Goal: Task Accomplishment & Management: Use online tool/utility

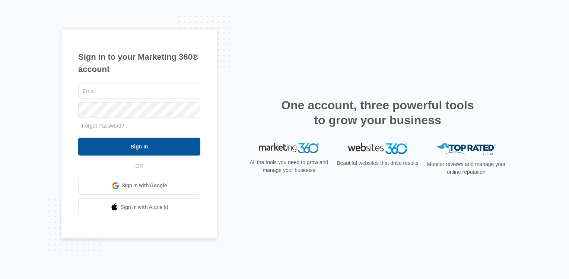
type input "overlooklease@vintage-corp.com"
click at [165, 148] on input "Sign In" at bounding box center [139, 147] width 122 height 18
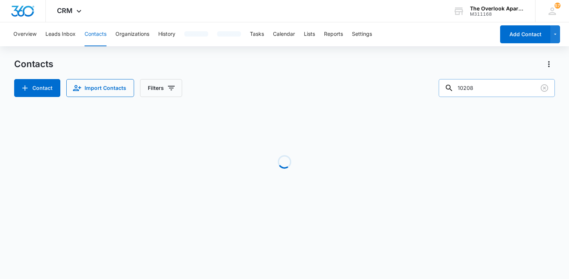
click at [503, 96] on input "10208" at bounding box center [497, 88] width 116 height 18
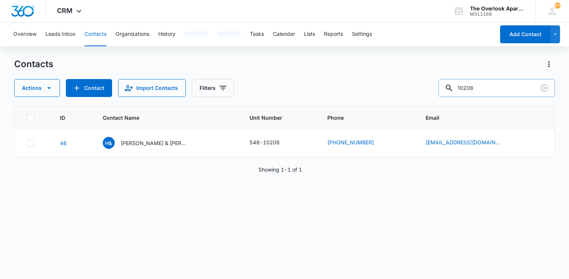
click at [502, 94] on input "10208" at bounding box center [497, 88] width 116 height 18
click at [501, 94] on input "10208" at bounding box center [497, 88] width 116 height 18
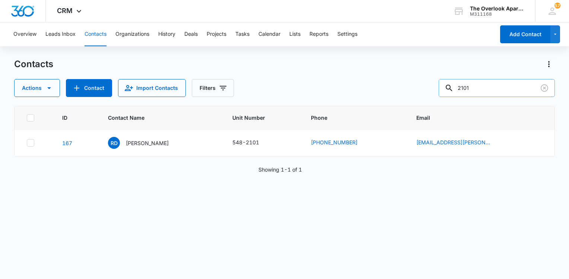
click at [487, 83] on input "2101" at bounding box center [497, 88] width 116 height 18
type input "8201"
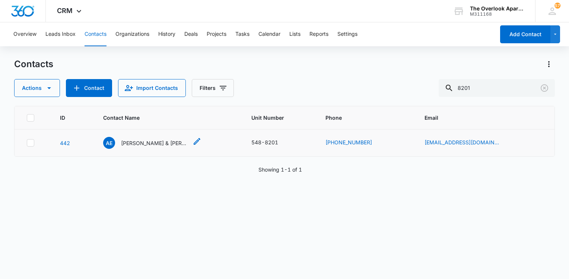
click at [142, 146] on p "[PERSON_NAME] & [PERSON_NAME]" at bounding box center [154, 143] width 67 height 8
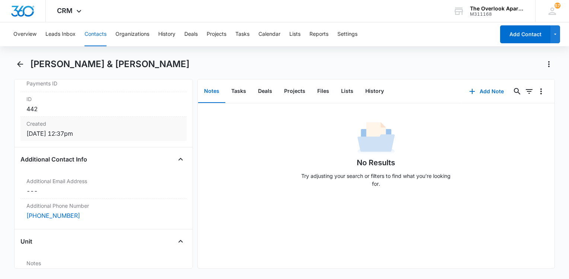
scroll to position [522, 0]
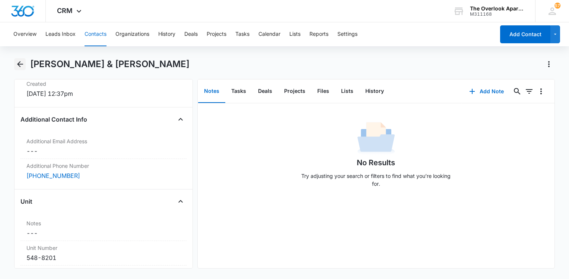
click at [16, 71] on div "[PERSON_NAME] & [PERSON_NAME]" at bounding box center [284, 68] width 541 height 21
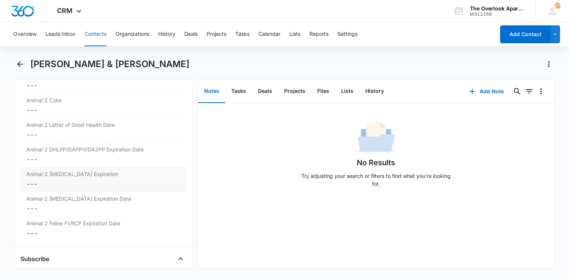
scroll to position [1230, 0]
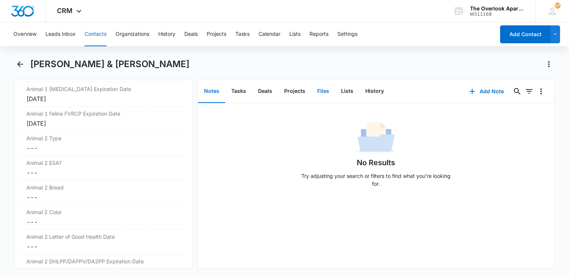
click at [322, 87] on button "Files" at bounding box center [324, 91] width 24 height 23
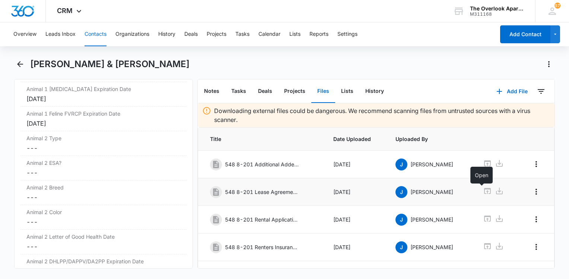
click at [483, 195] on icon at bounding box center [487, 190] width 9 height 9
click at [100, 37] on button "Contacts" at bounding box center [96, 34] width 22 height 24
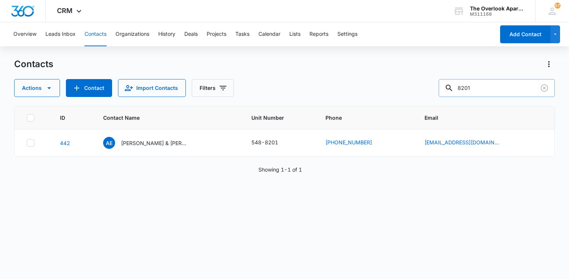
click at [505, 84] on input "8201" at bounding box center [497, 88] width 116 height 18
click at [502, 87] on input "8201" at bounding box center [497, 88] width 116 height 18
click at [503, 86] on input "8201" at bounding box center [497, 88] width 116 height 18
click at [500, 84] on input "8201" at bounding box center [497, 88] width 116 height 18
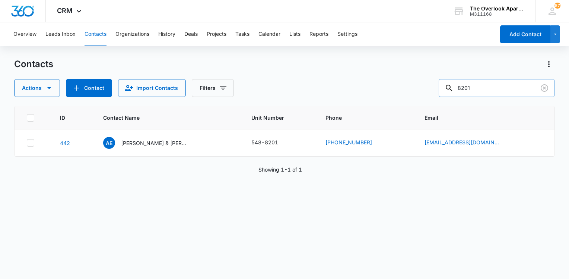
click at [499, 85] on input "8201" at bounding box center [497, 88] width 116 height 18
click at [498, 88] on input "8201" at bounding box center [497, 88] width 116 height 18
type input "8"
type input "2101"
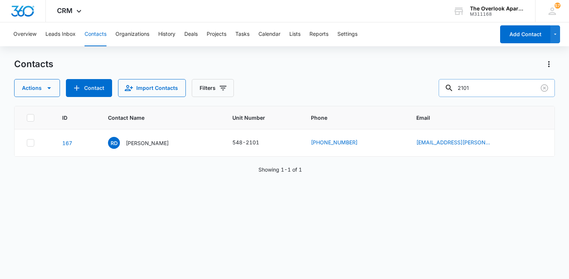
click at [485, 90] on input "2101" at bounding box center [497, 88] width 116 height 18
click at [148, 137] on div "RD [PERSON_NAME]" at bounding box center [138, 143] width 61 height 12
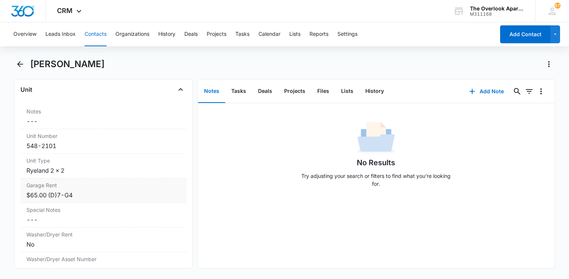
scroll to position [522, 0]
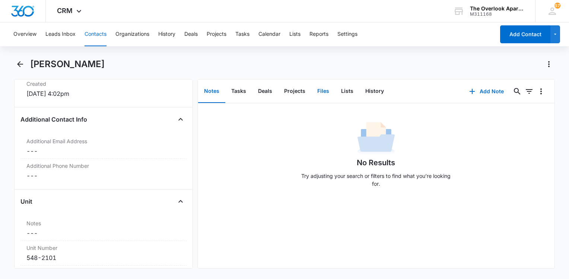
click at [319, 91] on button "Files" at bounding box center [324, 91] width 24 height 23
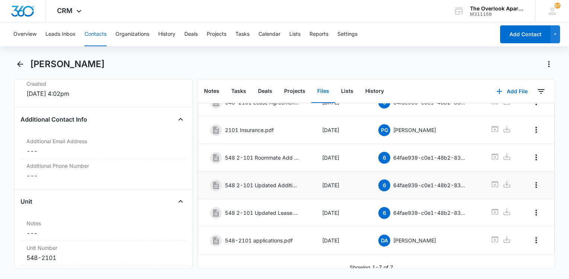
scroll to position [99, 0]
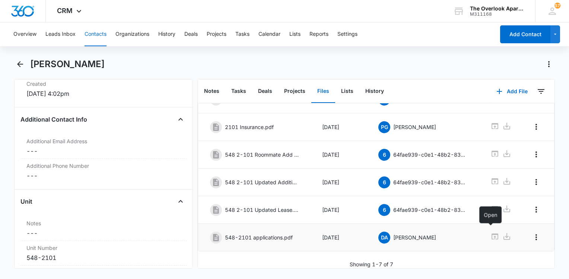
click at [491, 232] on icon at bounding box center [495, 236] width 9 height 9
click at [171, 68] on div "[PERSON_NAME]" at bounding box center [292, 64] width 525 height 12
click at [122, 12] on div "CRM Apps Reputation Websites Forms CRM Email Social Content Ads Intelligence Fi…" at bounding box center [284, 11] width 569 height 22
drag, startPoint x: 127, startPoint y: 61, endPoint x: 131, endPoint y: 29, distance: 32.6
click at [127, 60] on div "[PERSON_NAME]" at bounding box center [292, 64] width 525 height 12
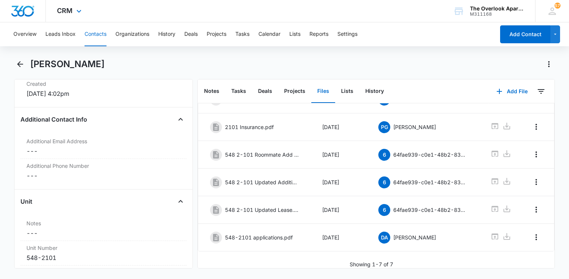
click at [149, 10] on div "CRM Apps Reputation Websites Forms CRM Email Social Content Ads Intelligence Fi…" at bounding box center [284, 11] width 569 height 22
click at [154, 54] on div "Overview Leads Inbox Contacts Organizations History Deals Projects Tasks Calend…" at bounding box center [284, 149] width 569 height 255
click at [149, 7] on div "CRM Apps Reputation Websites Forms CRM Email Social Content Ads Intelligence Fi…" at bounding box center [284, 11] width 569 height 22
click at [145, 62] on div "[PERSON_NAME]" at bounding box center [292, 64] width 525 height 12
click at [145, 10] on div "CRM Apps Reputation Websites Forms CRM Email Social Content Ads Intelligence Fi…" at bounding box center [284, 11] width 569 height 22
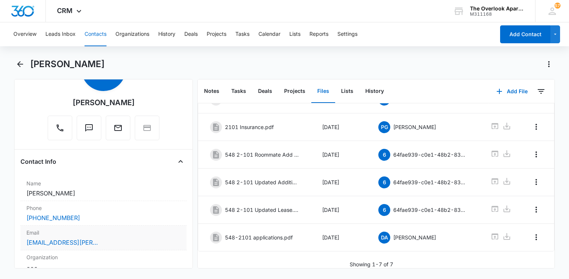
scroll to position [75, 0]
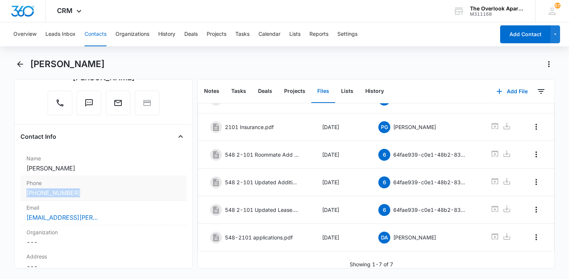
drag, startPoint x: 86, startPoint y: 194, endPoint x: 26, endPoint y: 193, distance: 60.0
click at [26, 193] on div "[PHONE_NUMBER]" at bounding box center [103, 192] width 154 height 9
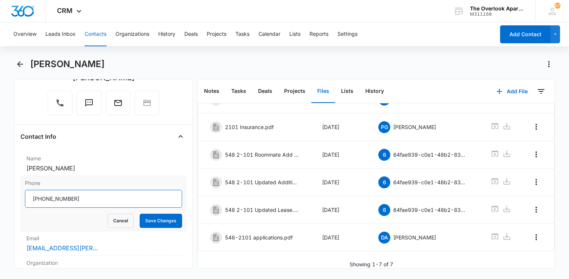
drag, startPoint x: 83, startPoint y: 199, endPoint x: 29, endPoint y: 199, distance: 53.7
click at [29, 199] on input "Phone" at bounding box center [103, 199] width 157 height 18
click at [95, 40] on button "Contacts" at bounding box center [96, 34] width 22 height 24
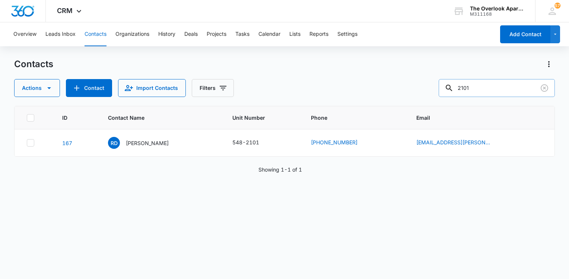
click at [503, 87] on input "2101" at bounding box center [497, 88] width 116 height 18
click at [504, 87] on input "2101" at bounding box center [497, 88] width 116 height 18
click at [503, 85] on input "2101" at bounding box center [497, 88] width 116 height 18
click at [510, 87] on input "2101" at bounding box center [497, 88] width 116 height 18
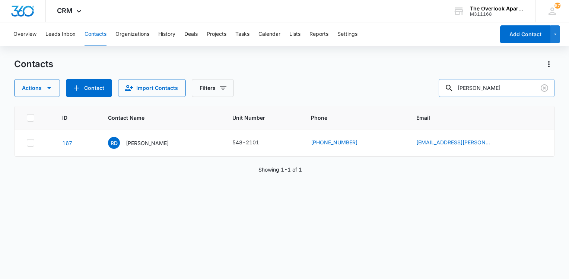
type input "[PERSON_NAME]"
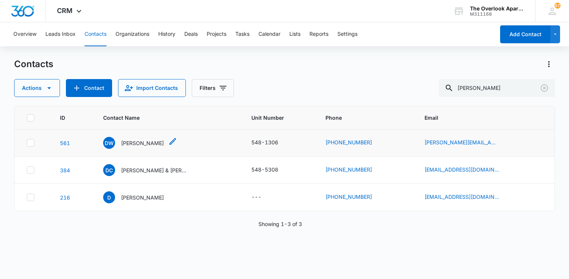
click at [140, 145] on p "[PERSON_NAME]" at bounding box center [142, 143] width 43 height 8
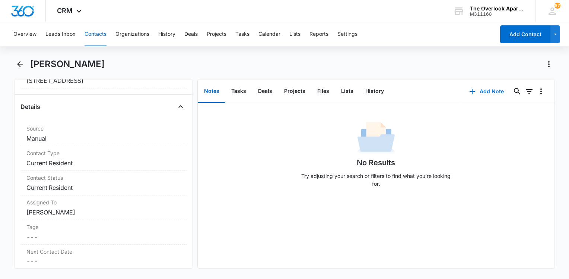
scroll to position [298, 0]
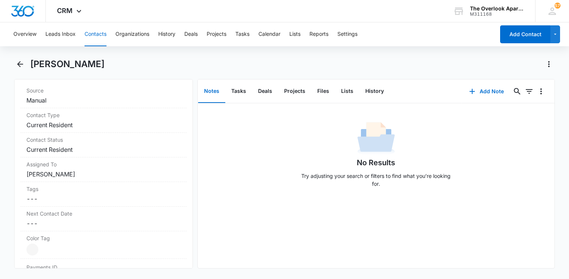
click at [95, 37] on button "Contacts" at bounding box center [96, 34] width 22 height 24
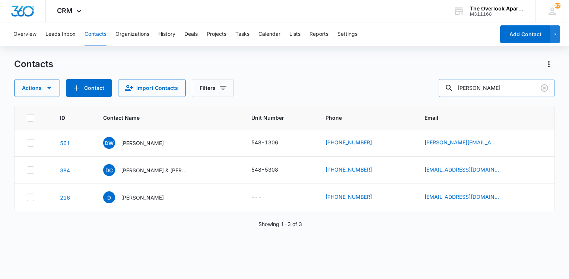
click at [487, 87] on input "[PERSON_NAME]" at bounding box center [497, 88] width 116 height 18
type input "8205"
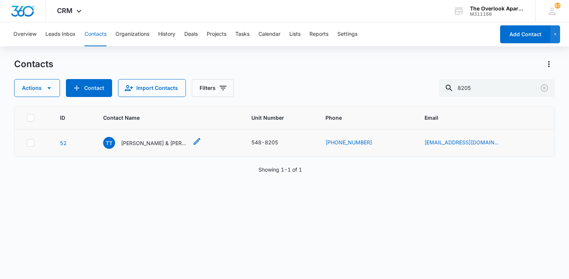
click at [147, 144] on p "[PERSON_NAME] & [PERSON_NAME]" at bounding box center [154, 143] width 67 height 8
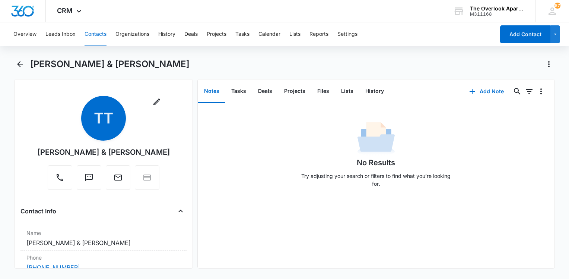
click at [291, 135] on div "No Results Try adjusting your search or filters to find what you’re looking for." at bounding box center [376, 157] width 357 height 74
click at [91, 34] on button "Contacts" at bounding box center [96, 34] width 22 height 24
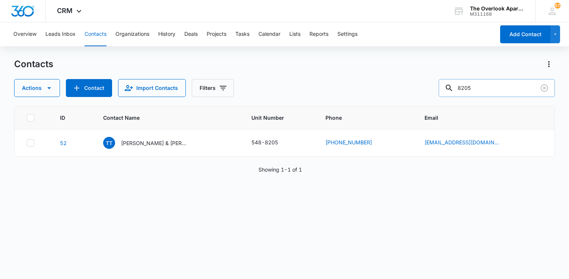
click at [502, 81] on input "8205" at bounding box center [497, 88] width 116 height 18
click at [502, 82] on input "8205" at bounding box center [497, 88] width 116 height 18
type input "1208"
click at [158, 144] on p "[PERSON_NAME] & [PERSON_NAME]" at bounding box center [154, 143] width 67 height 8
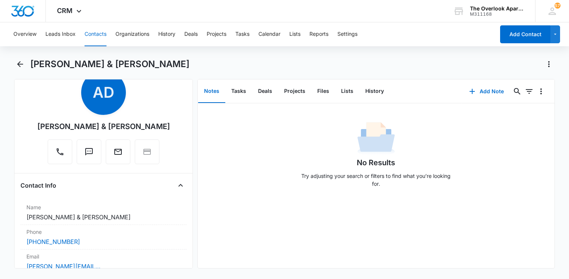
scroll to position [37, 0]
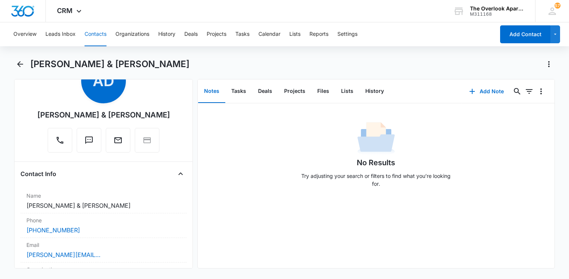
drag, startPoint x: 163, startPoint y: 113, endPoint x: 44, endPoint y: 115, distance: 119.3
click at [44, 115] on div "Remove AD [PERSON_NAME] & [PERSON_NAME]" at bounding box center [103, 107] width 166 height 97
drag, startPoint x: 44, startPoint y: 115, endPoint x: 59, endPoint y: 116, distance: 15.3
copy div "[PERSON_NAME] & [PERSON_NAME]"
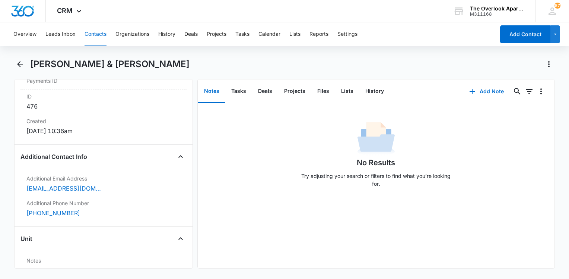
scroll to position [596, 0]
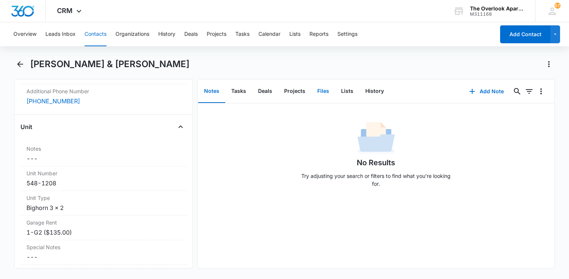
click at [319, 94] on button "Files" at bounding box center [324, 91] width 24 height 23
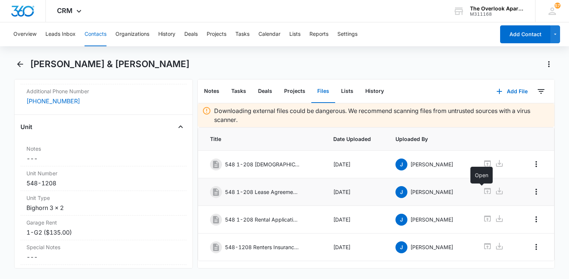
click at [483, 189] on icon at bounding box center [487, 190] width 9 height 9
